Goal: Information Seeking & Learning: Learn about a topic

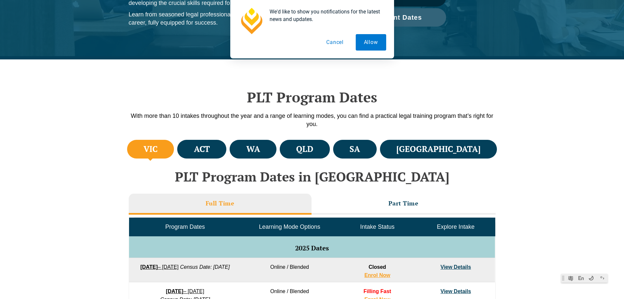
scroll to position [131, 0]
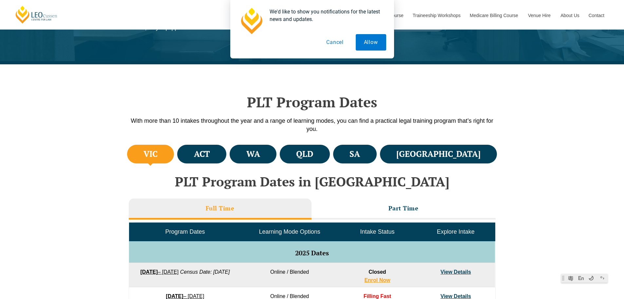
click at [329, 44] on button "Cancel" at bounding box center [335, 42] width 34 height 16
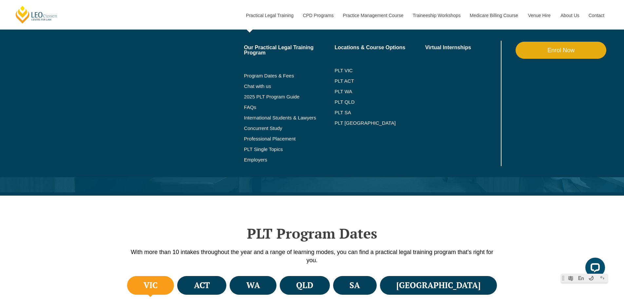
scroll to position [0, 0]
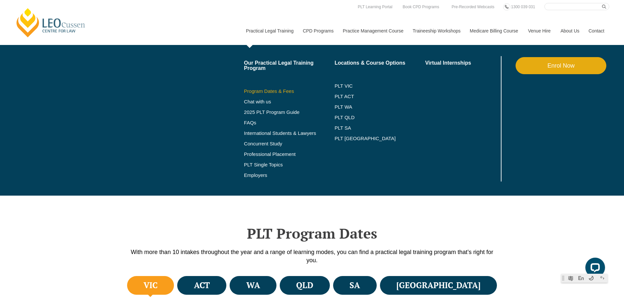
click at [280, 91] on link "Program Dates & Fees" at bounding box center [289, 90] width 91 height 5
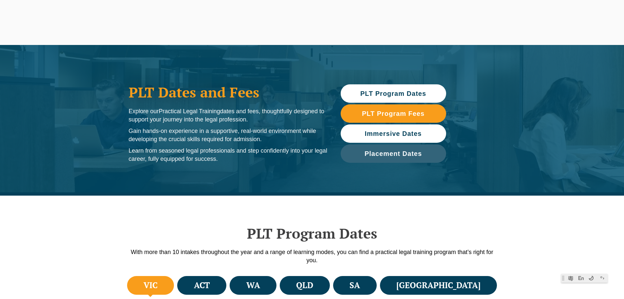
click at [411, 130] on span "Immersive Dates" at bounding box center [393, 133] width 57 height 7
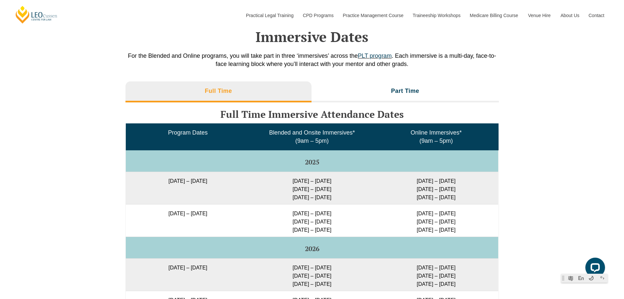
drag, startPoint x: 413, startPoint y: 181, endPoint x: 463, endPoint y: 196, distance: 52.7
click at [463, 196] on td "[DATE] – [DATE] [DATE] – [DATE] [DATE] – [DATE]" at bounding box center [436, 187] width 124 height 32
click at [453, 192] on td "[DATE] – [DATE] [DATE] – [DATE] [DATE] – [DATE]" at bounding box center [436, 187] width 124 height 32
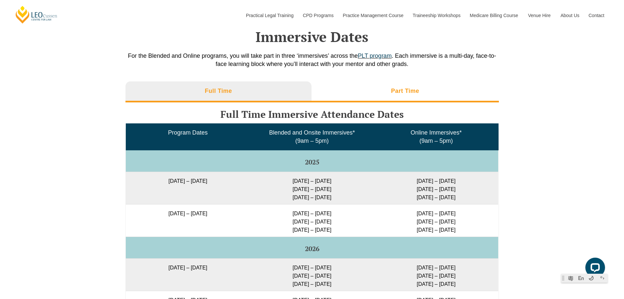
click at [378, 97] on li "Part Time" at bounding box center [405, 91] width 187 height 21
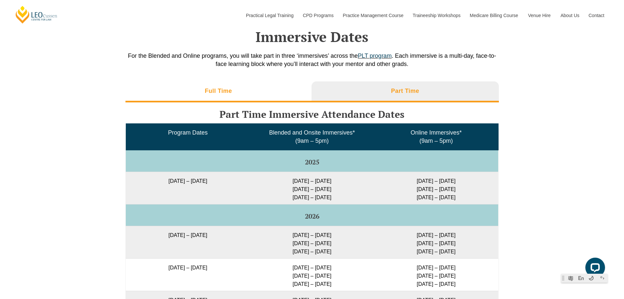
click at [259, 94] on li "Full Time" at bounding box center [219, 91] width 186 height 21
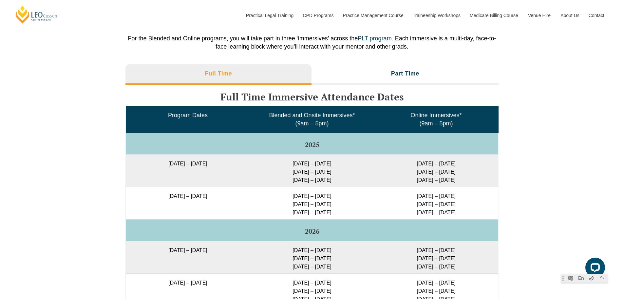
scroll to position [1037, 0]
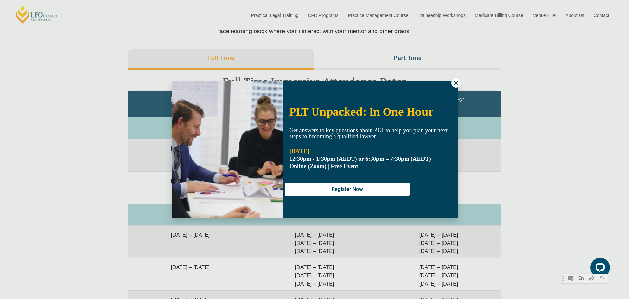
click at [458, 83] on icon at bounding box center [456, 83] width 6 height 6
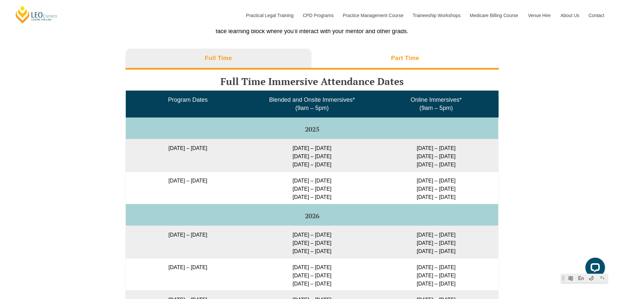
click at [421, 63] on li "Part Time" at bounding box center [405, 59] width 187 height 21
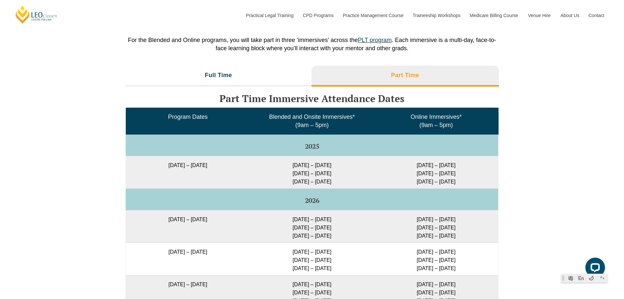
scroll to position [1004, 0]
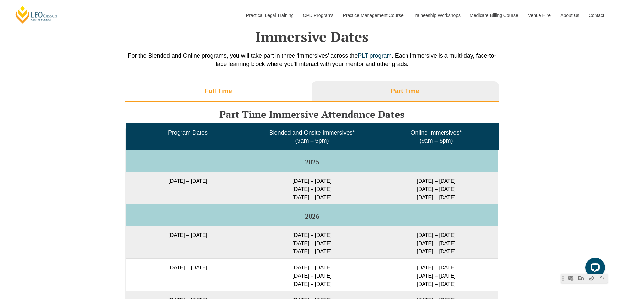
click at [280, 89] on li "Full Time" at bounding box center [219, 91] width 186 height 21
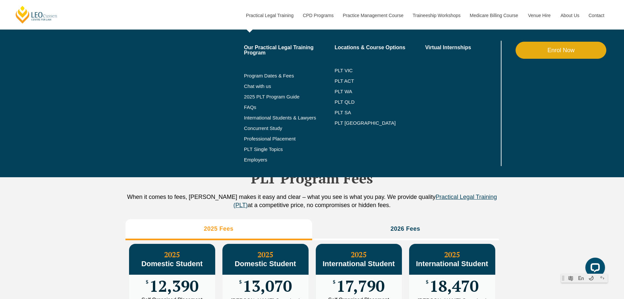
scroll to position [513, 0]
